Goal: Check status

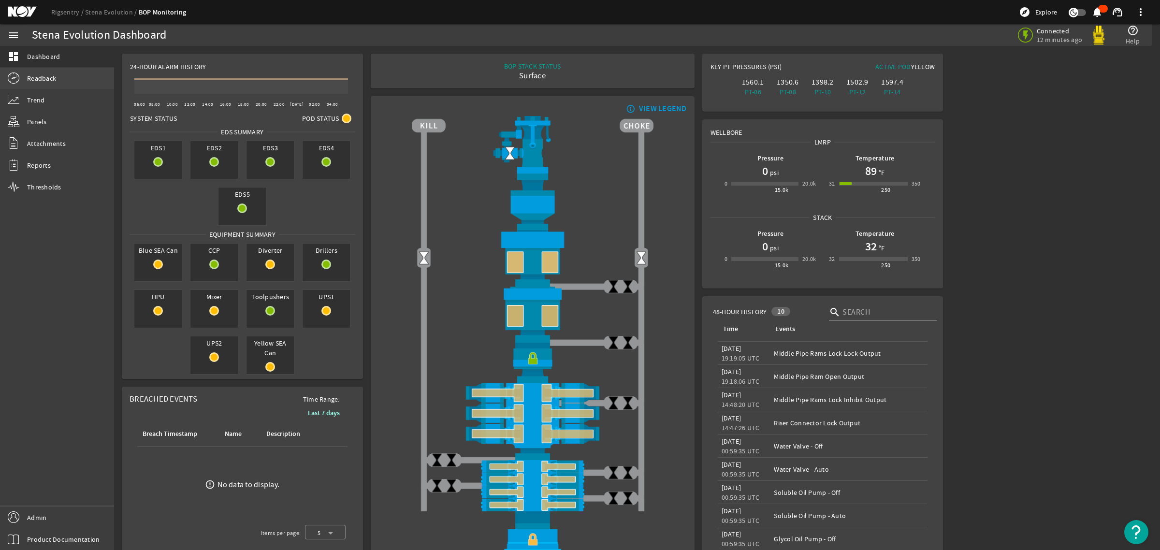
click at [29, 77] on span "Readback" at bounding box center [41, 78] width 29 height 10
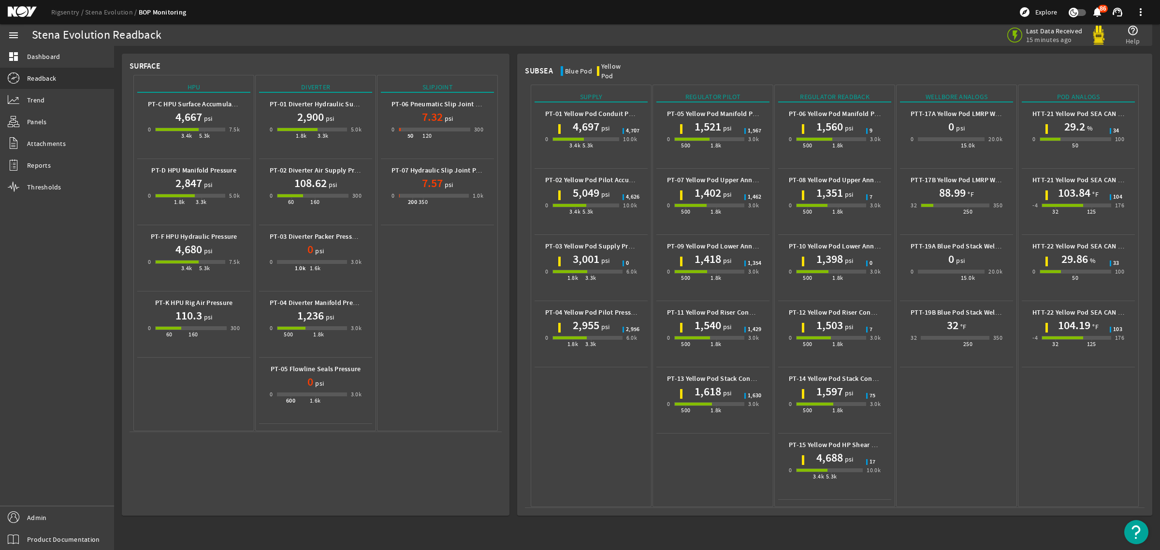
click at [27, 12] on mat-icon at bounding box center [29, 12] width 43 height 12
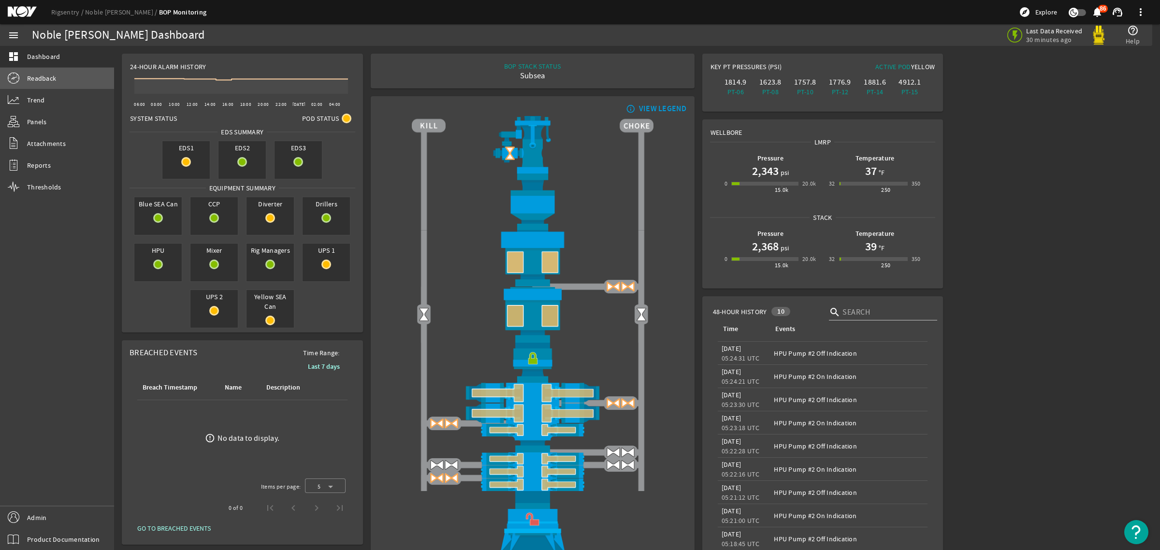
click at [49, 78] on span "Readback" at bounding box center [41, 78] width 29 height 10
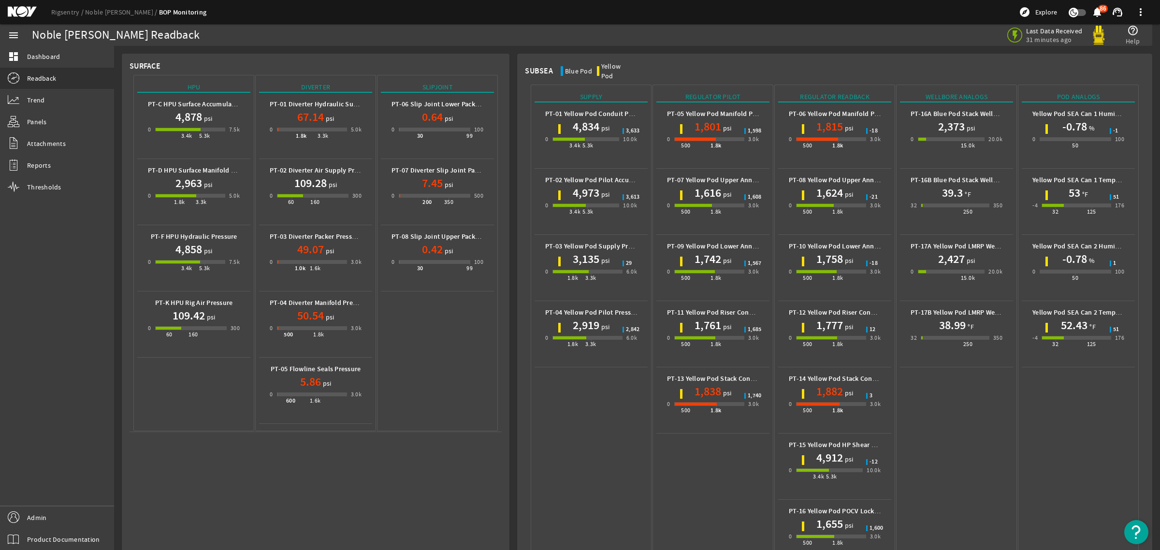
drag, startPoint x: 578, startPoint y: 426, endPoint x: 583, endPoint y: 431, distance: 6.8
click at [578, 426] on div "Supply PT-01 Yellow Pod Conduit Pressure 4,834 psi 0 3.4k 5.3k 10.0k 3,633 PT-0…" at bounding box center [591, 329] width 121 height 489
click at [504, 409] on mat-card "Surface HPU PT-C HPU Surface Accumulator Pressure 4,847 psi 0 3.4k 5.3k 7.5k PT…" at bounding box center [316, 318] width 388 height 528
click at [575, 417] on div "Supply PT-01 Yellow Pod Conduit Pressure 4,834 psi 0 3.4k 5.3k 10.0k 3,618 PT-0…" at bounding box center [591, 329] width 121 height 489
click at [513, 395] on rigsentry-mat-card "Subsea Blue Pod Yellow Pod Supply PT-01 Yellow Pod Conduit Pressure 4,834 psi 0…" at bounding box center [834, 318] width 643 height 536
